Goal: Task Accomplishment & Management: Manage account settings

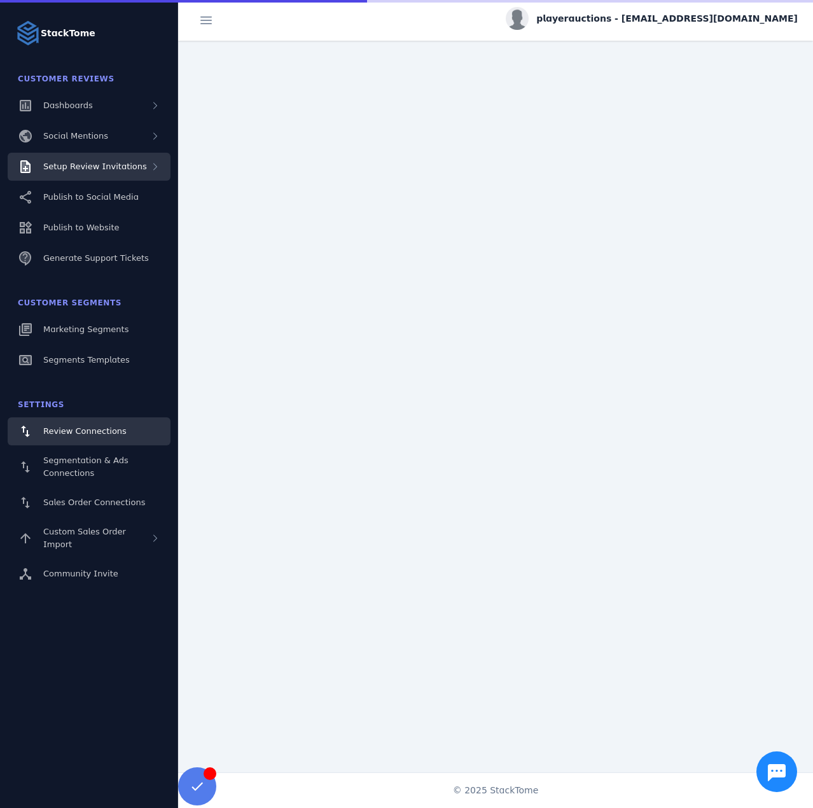
click at [108, 170] on span "Setup Review Invitations" at bounding box center [95, 167] width 104 height 10
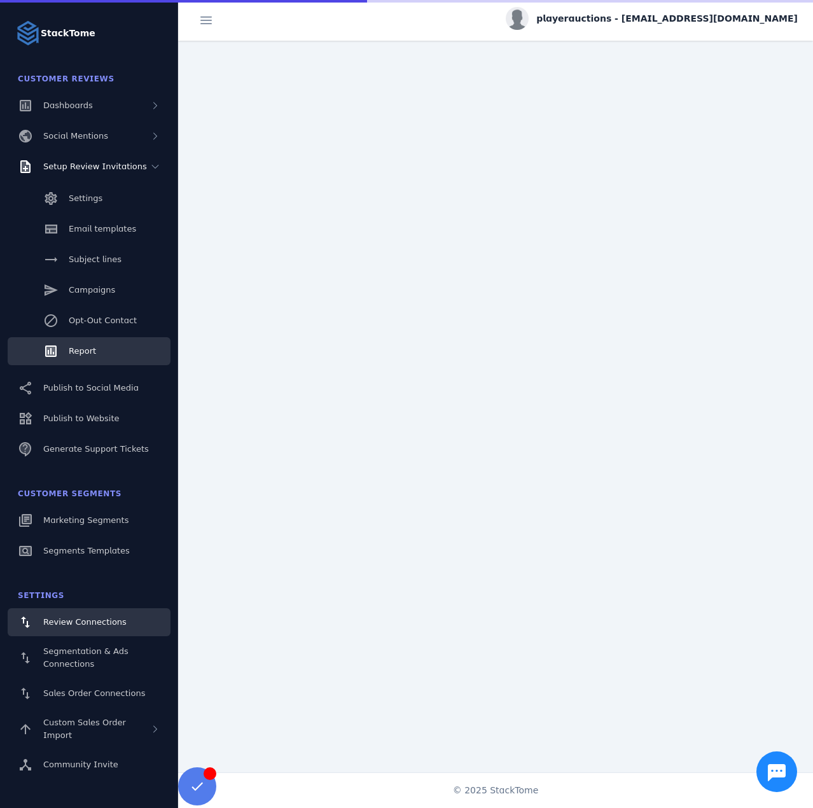
click at [87, 339] on link "Report" at bounding box center [89, 351] width 163 height 28
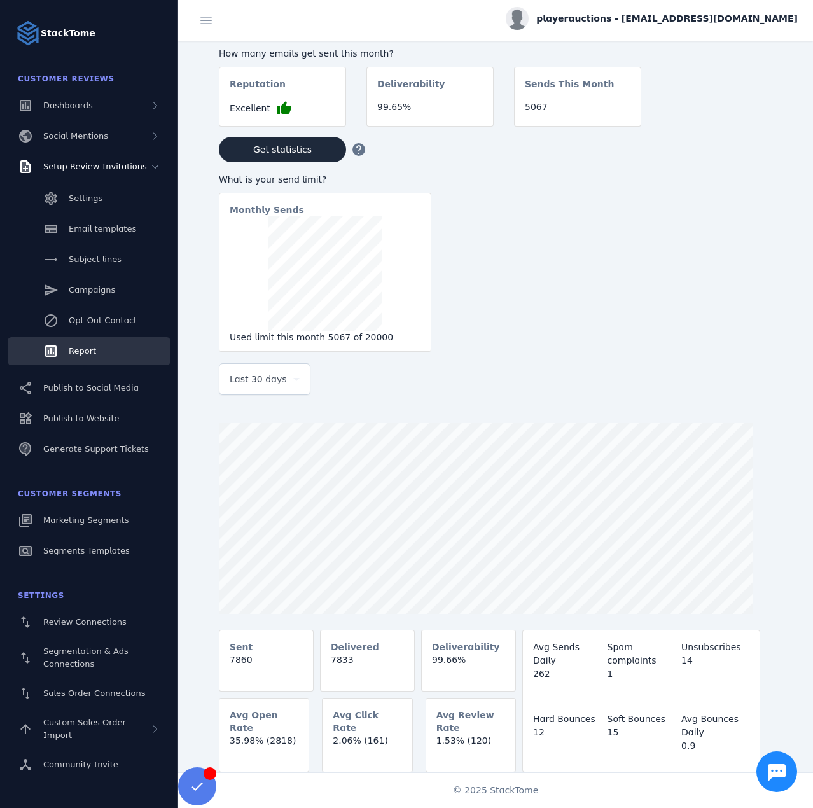
click at [261, 377] on span "Last 30 days" at bounding box center [258, 379] width 57 height 15
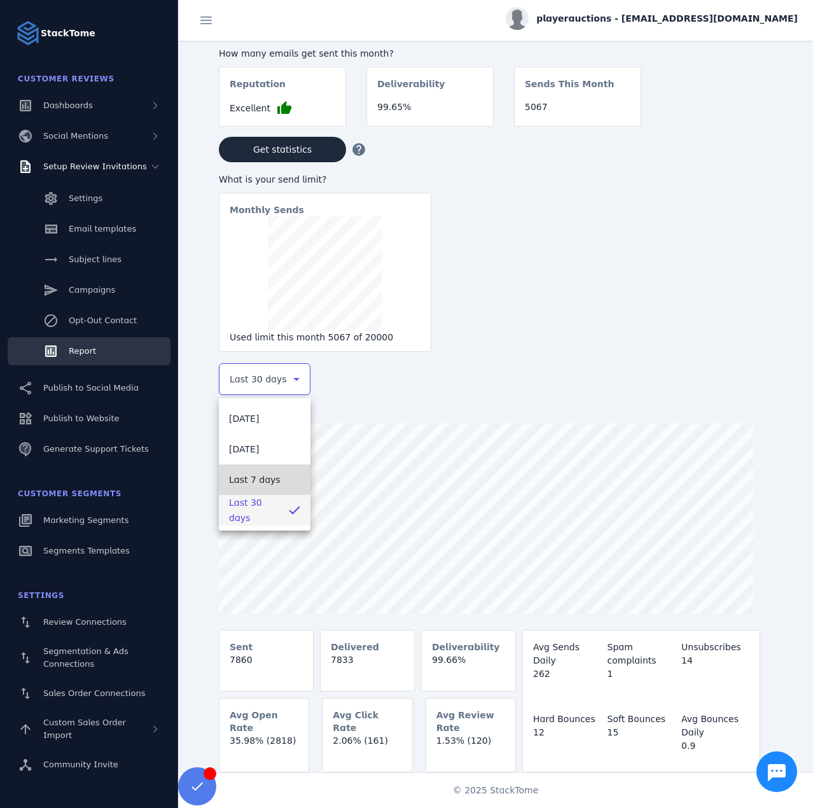
click at [241, 471] on mat-option "Last 7 days" at bounding box center [265, 480] width 92 height 31
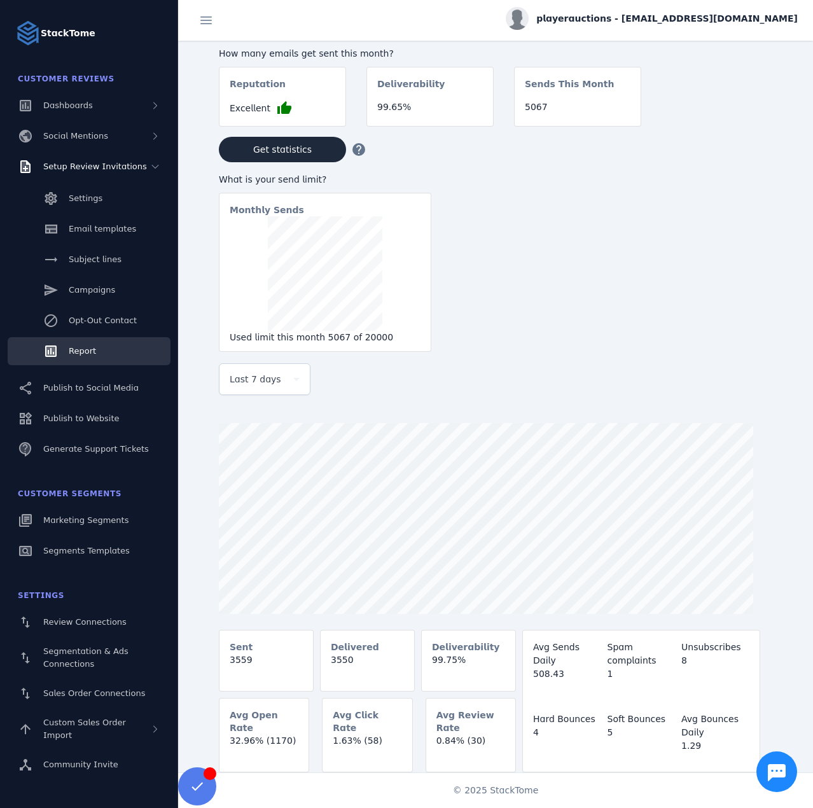
click at [645, 32] on div "playerauctions - [EMAIL_ADDRESS][DOMAIN_NAME]" at bounding box center [495, 20] width 635 height 41
click at [638, 22] on span "playerauctions - [EMAIL_ADDRESS][DOMAIN_NAME]" at bounding box center [667, 18] width 262 height 13
click at [726, 122] on icon at bounding box center [724, 122] width 15 height 15
